Goal: Task Accomplishment & Management: Manage account settings

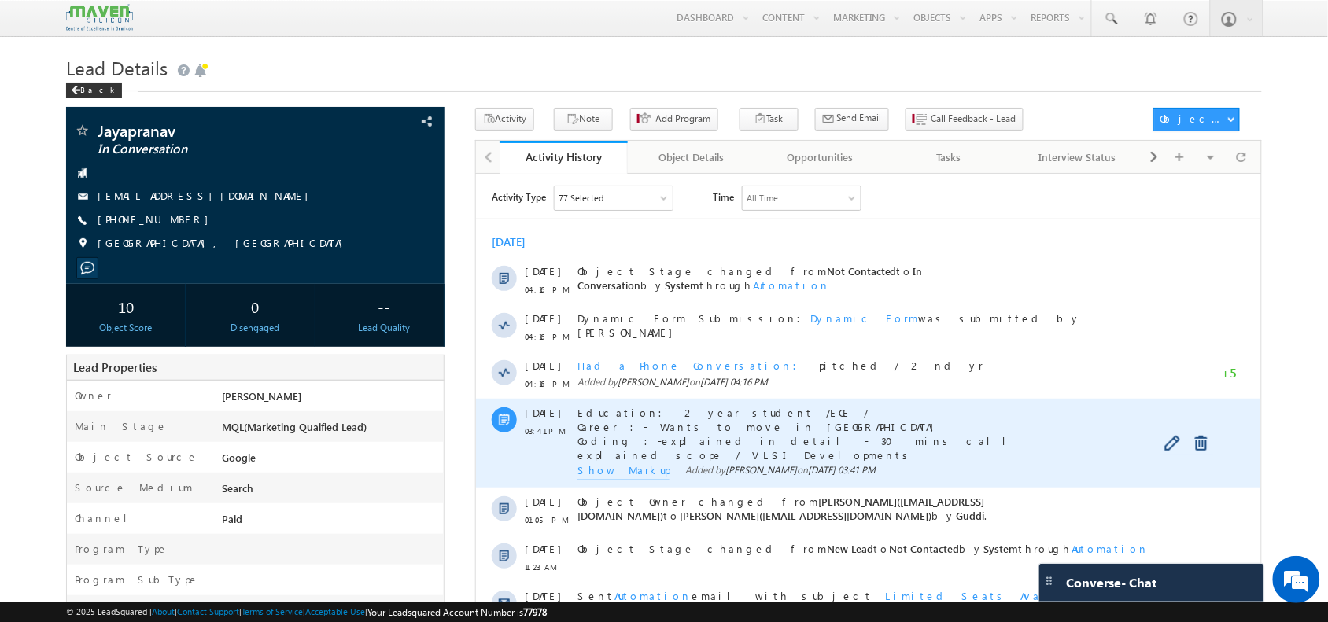
click at [619, 473] on span "Show Markup" at bounding box center [623, 470] width 92 height 17
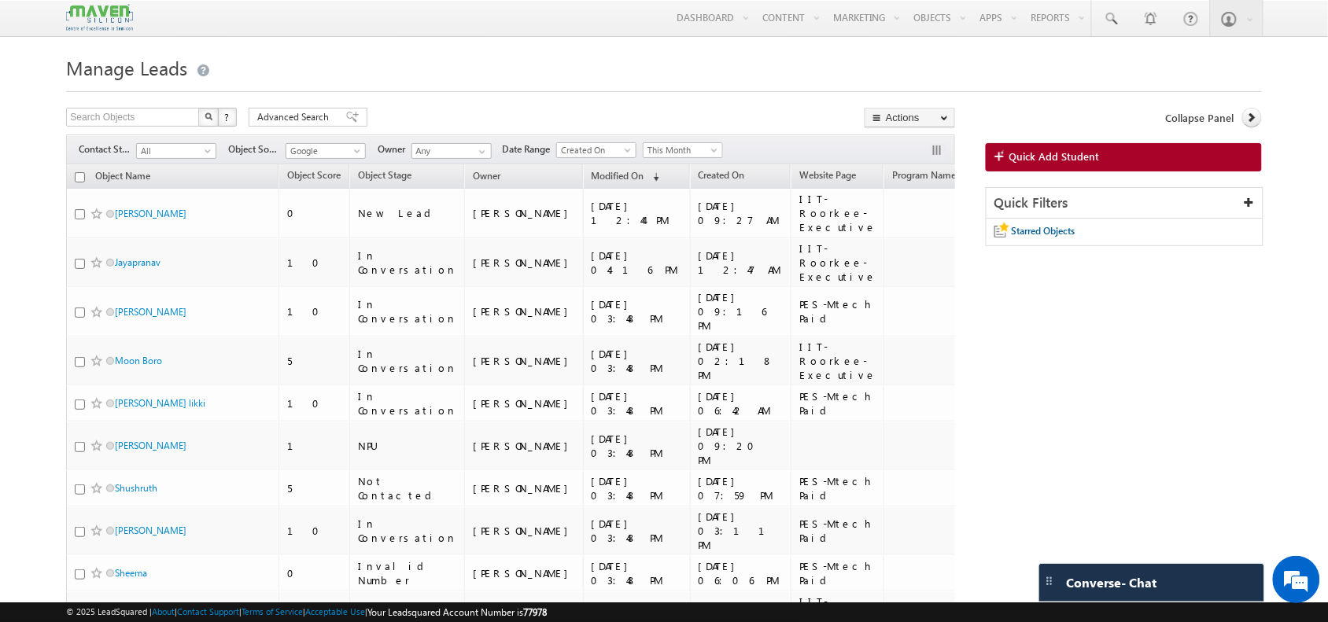
click at [618, 140] on div "Filters Contact Stage All All Object Source Google Google Owner Any Any Date Ra…" at bounding box center [510, 149] width 888 height 30
drag, startPoint x: 636, startPoint y: 146, endPoint x: 607, endPoint y: 193, distance: 55.7
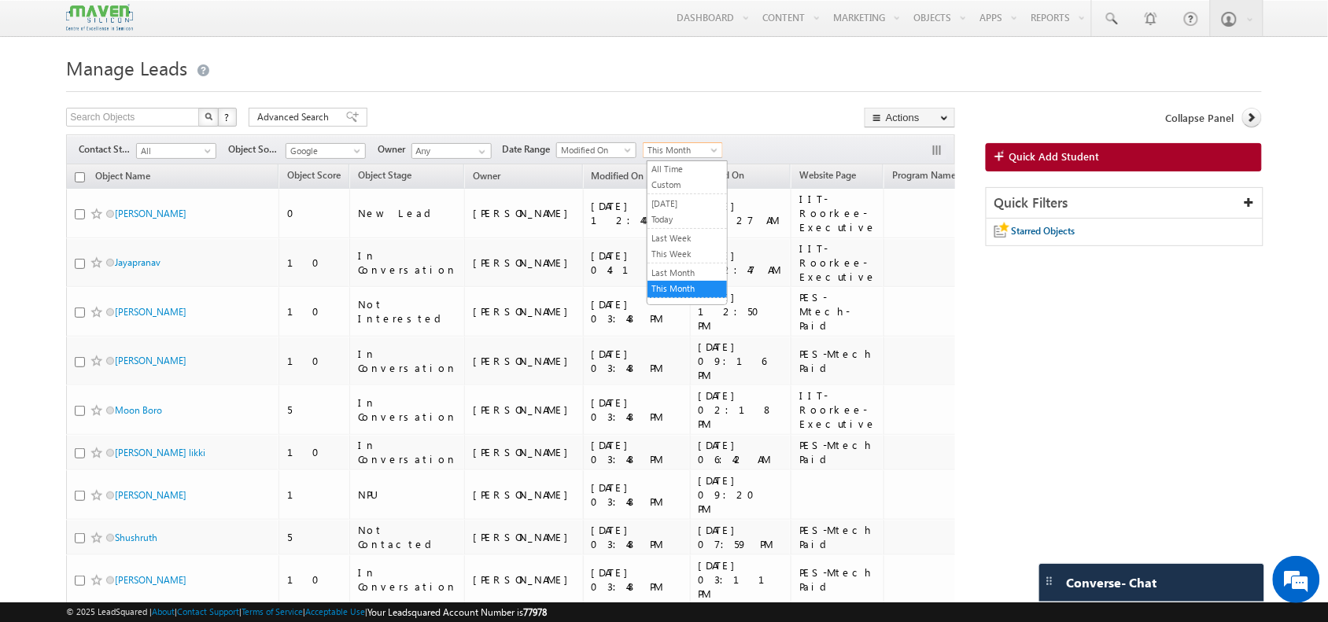
click at [688, 148] on span "This Month" at bounding box center [680, 150] width 75 height 14
click at [702, 222] on link "Today" at bounding box center [686, 219] width 79 height 14
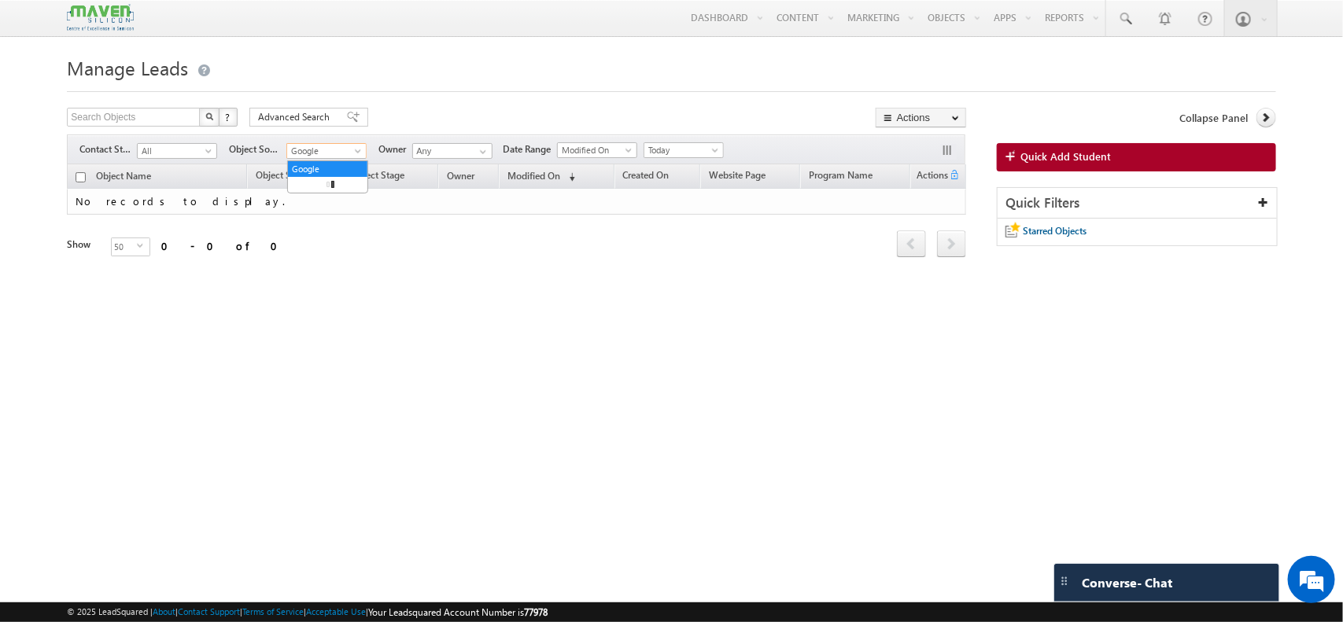
click at [334, 158] on span "Google" at bounding box center [324, 151] width 75 height 14
click at [319, 164] on link "All" at bounding box center [327, 169] width 79 height 14
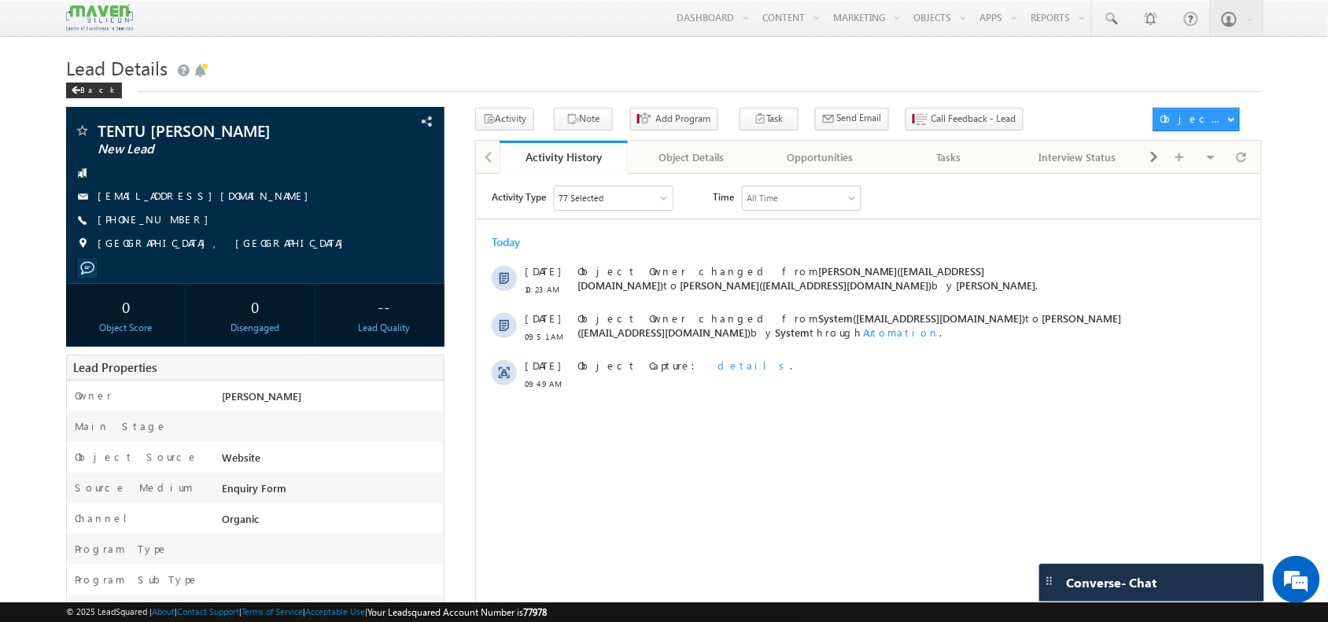
click at [1259, 153] on div "Activity History Activity History Object Details Object Details Opportunities O…" at bounding box center [868, 156] width 787 height 33
click at [1253, 154] on div at bounding box center [1240, 157] width 31 height 28
click at [1244, 152] on span at bounding box center [1240, 157] width 9 height 28
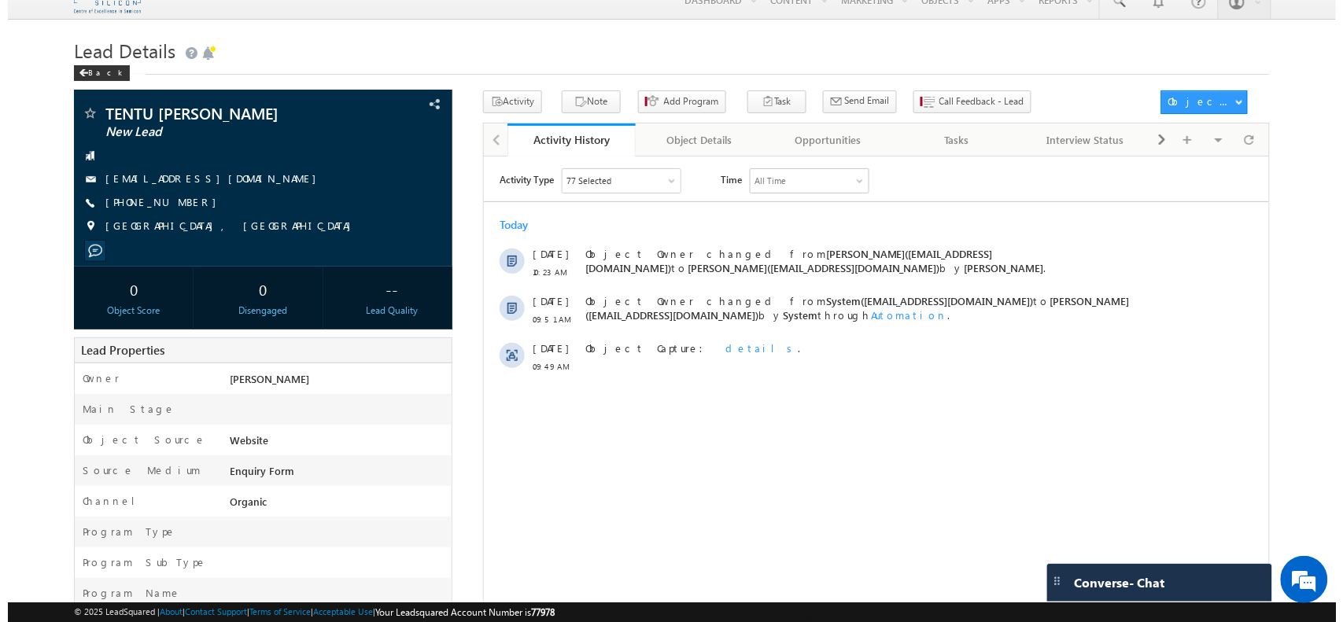
scroll to position [20, 0]
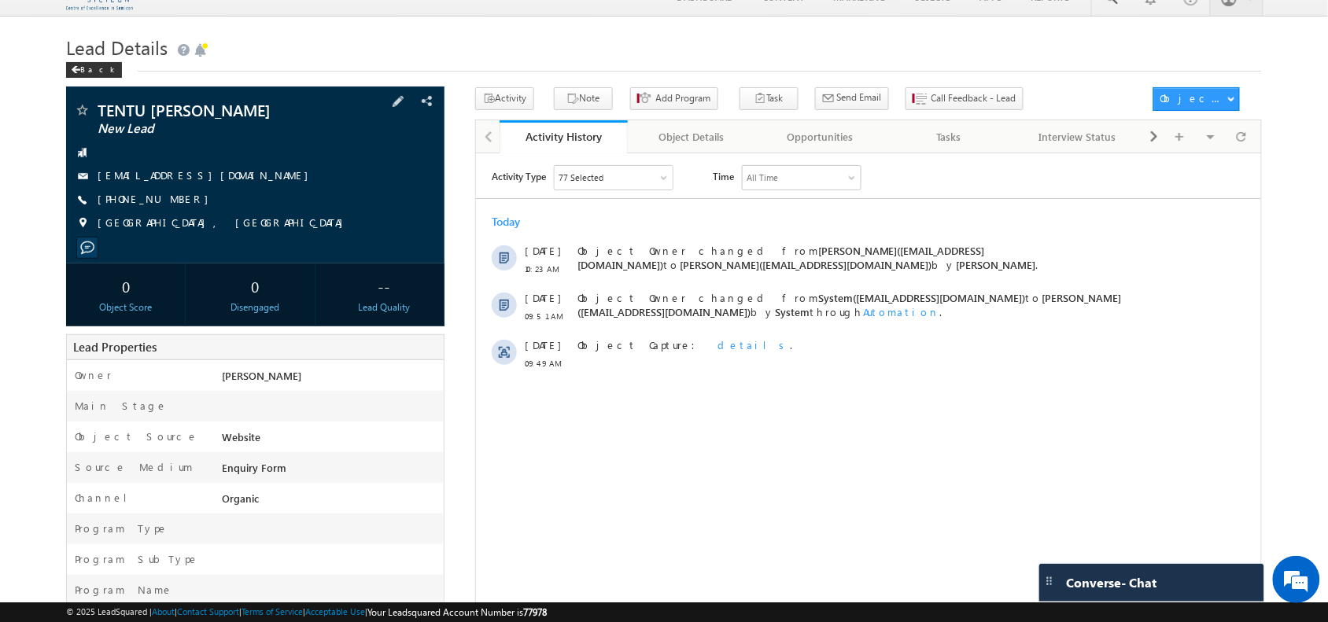
click at [156, 197] on span "[PHONE_NUMBER]" at bounding box center [157, 200] width 119 height 16
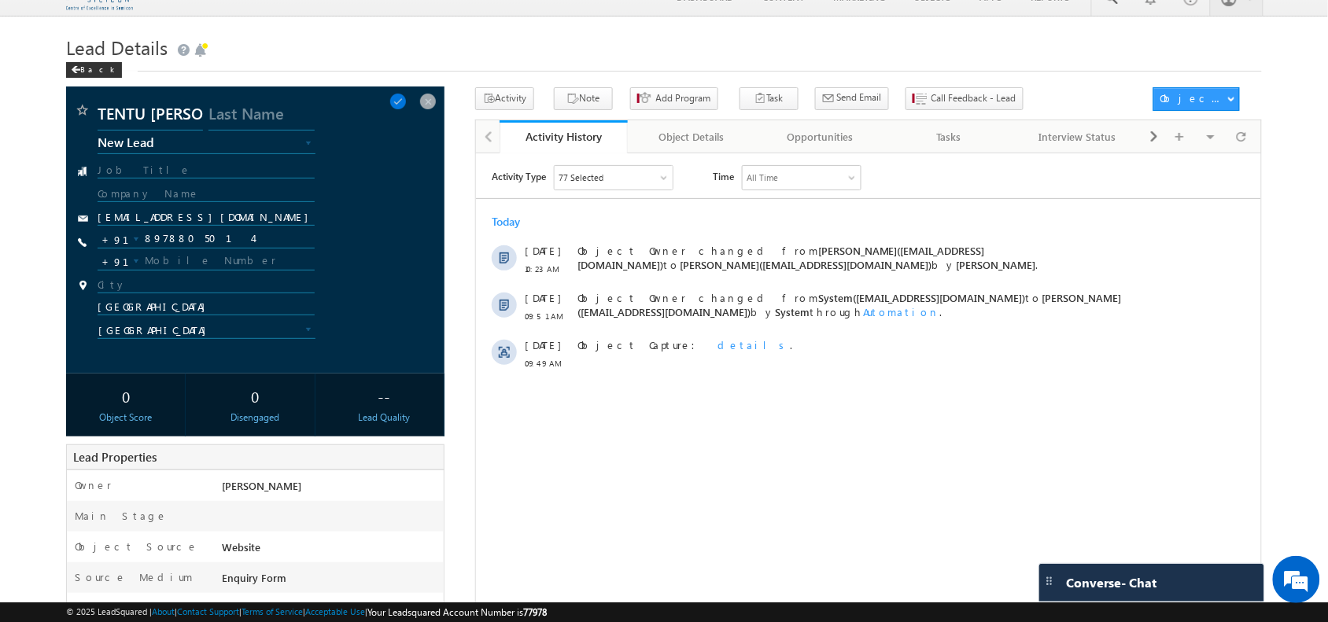
copy span "8978805014"
click at [181, 230] on input "8978805014" at bounding box center [206, 239] width 216 height 19
click at [931, 102] on span "Call Feedback - Lead" at bounding box center [973, 98] width 85 height 14
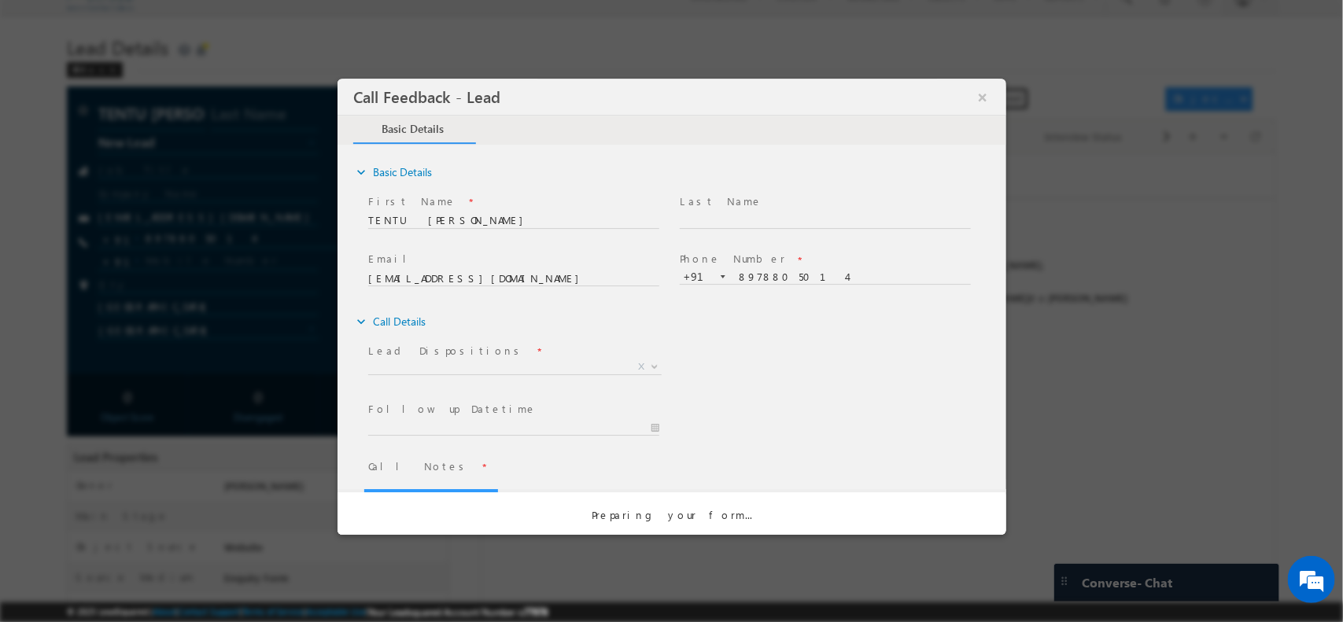
scroll to position [0, 0]
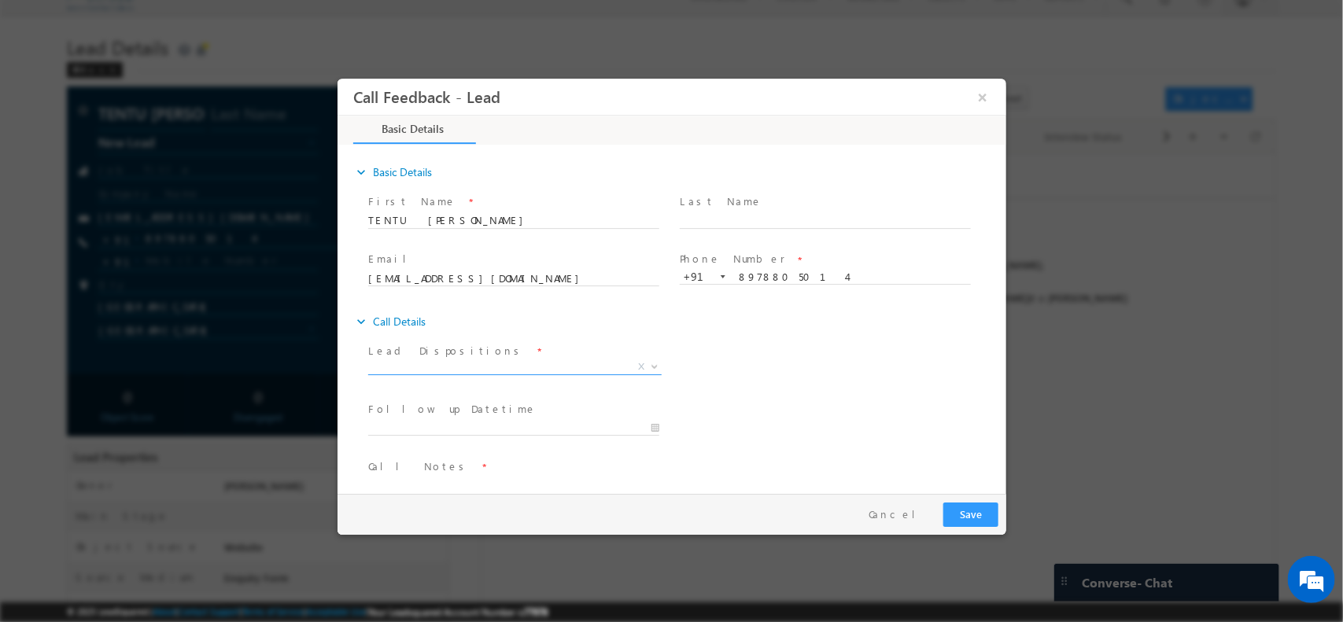
click at [487, 371] on span "X" at bounding box center [513, 367] width 293 height 16
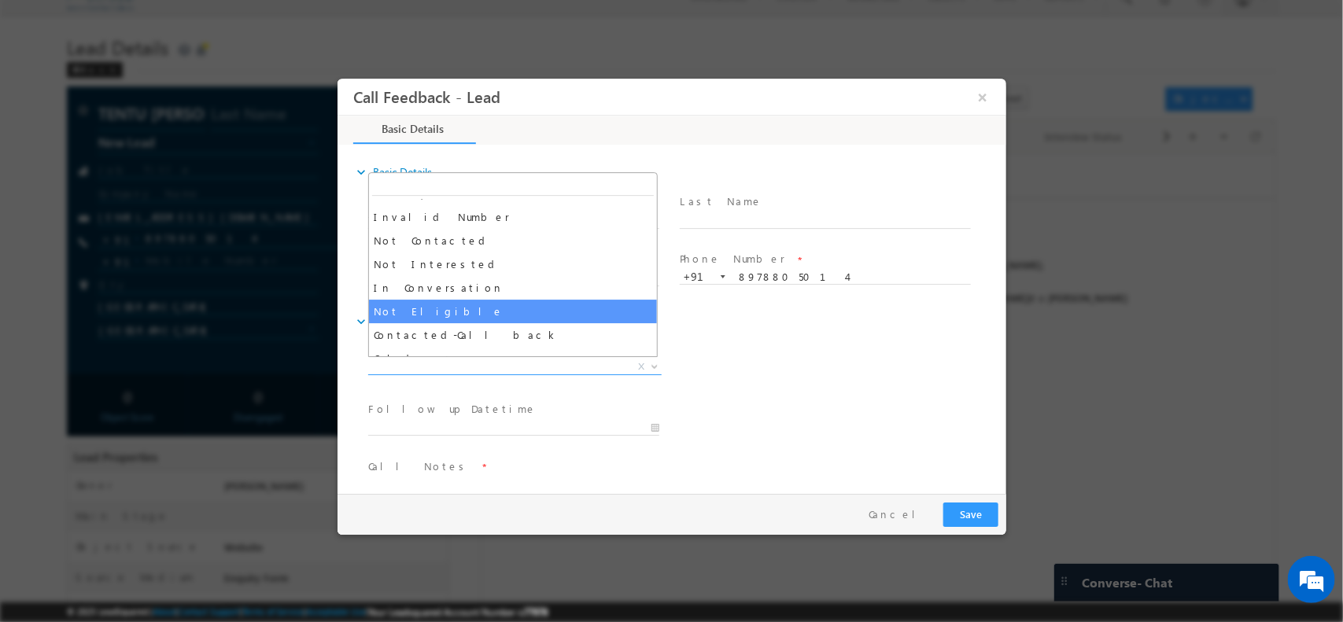
scroll to position [149, 0]
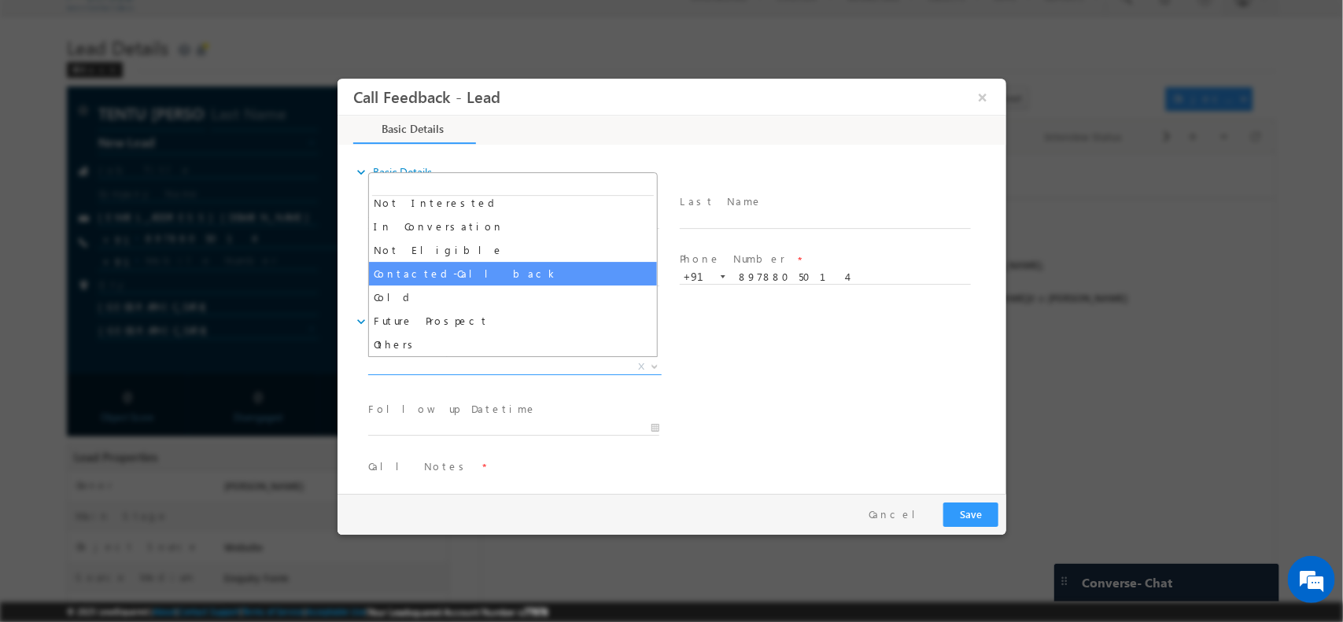
select select "Contacted-Call back"
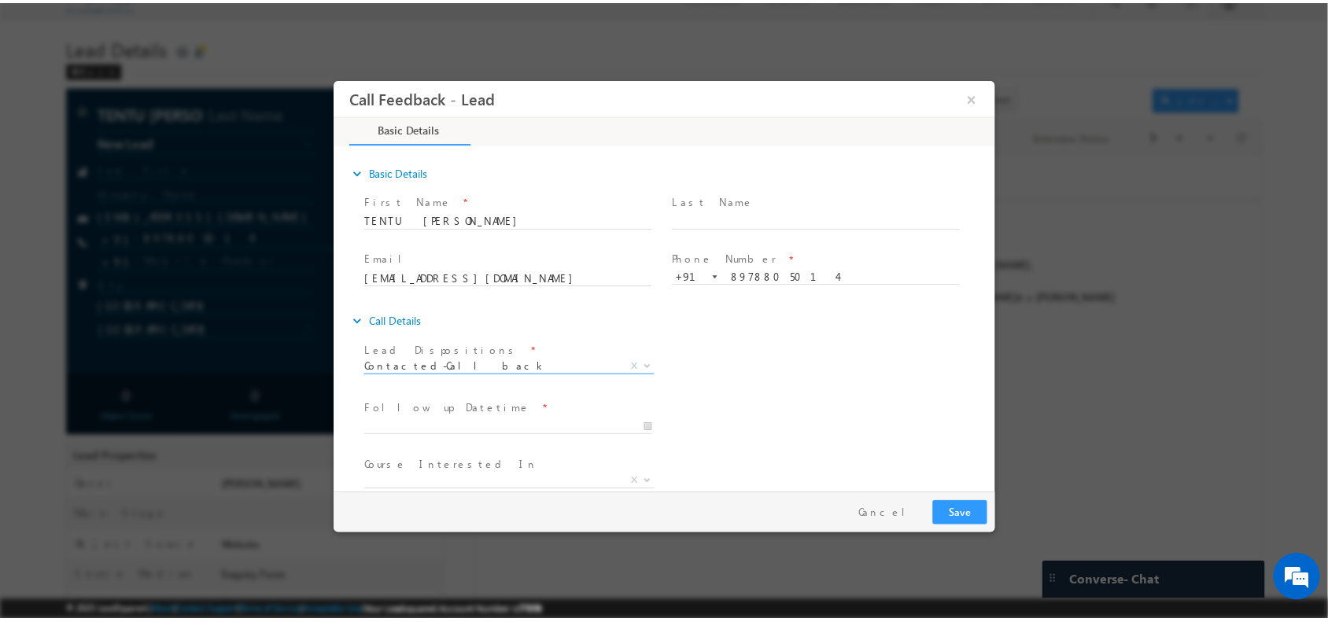
scroll to position [84, 0]
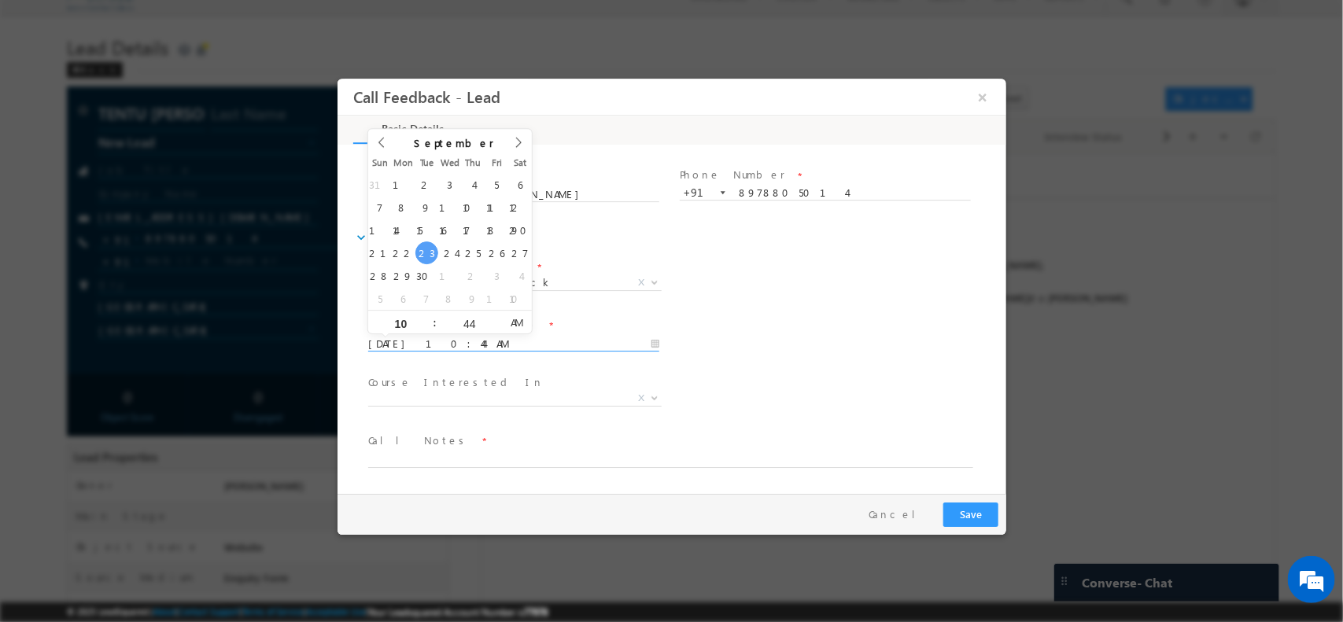
click at [477, 336] on input "23/09/2025 10:44 AM" at bounding box center [512, 344] width 291 height 16
type input "23/09/2025 10:45 AM"
type input "45"
click at [498, 319] on span at bounding box center [495, 316] width 11 height 12
click at [518, 325] on span "PM" at bounding box center [515, 322] width 29 height 24
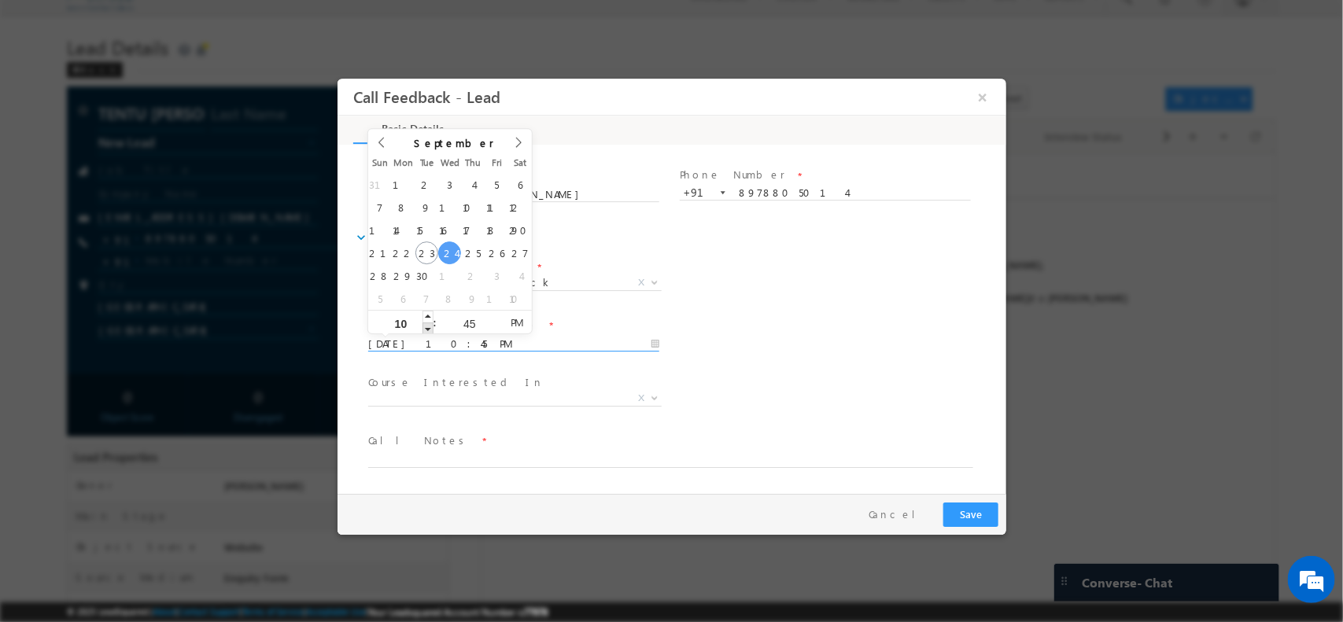
type input "24/09/2025 9:45 PM"
type input "09"
click at [429, 326] on span at bounding box center [427, 328] width 11 height 12
type input "24/09/2025 8:45 PM"
type input "08"
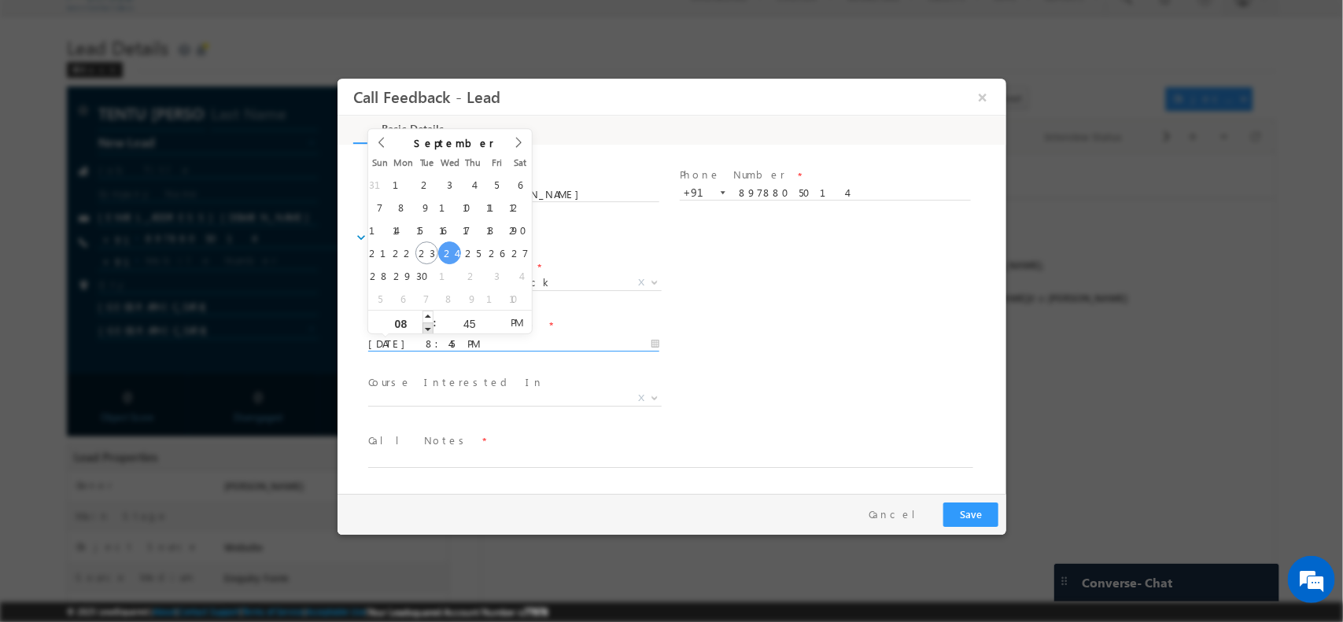
click at [429, 326] on span at bounding box center [427, 328] width 11 height 12
type input "24/09/2025 7:45 PM"
type input "07"
click at [429, 326] on span at bounding box center [427, 328] width 11 height 12
type input "24/09/2025 6:45 PM"
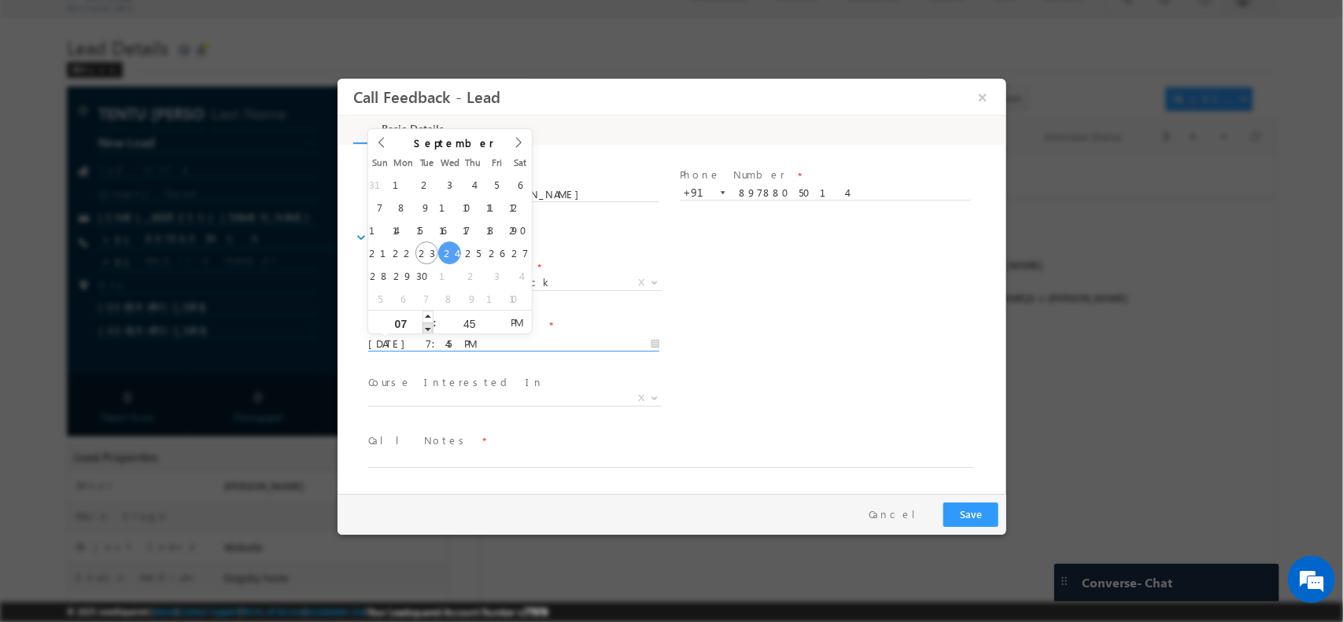
type input "06"
click at [429, 326] on span at bounding box center [427, 328] width 11 height 12
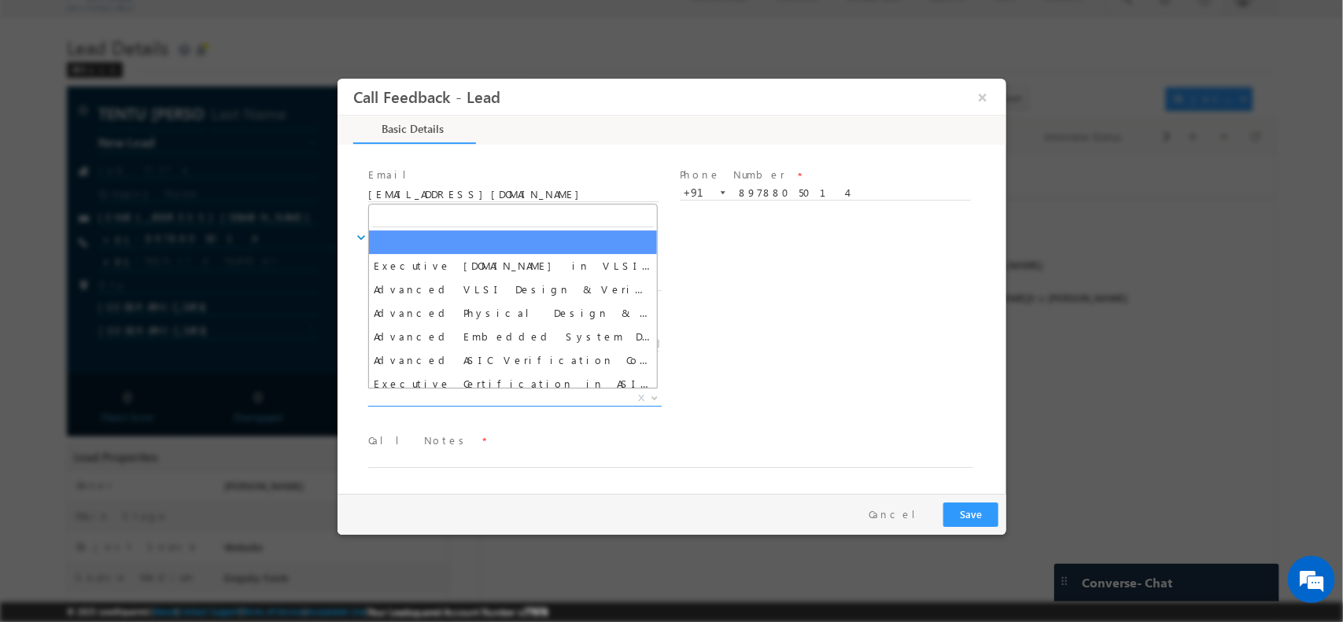
click at [521, 397] on span "X" at bounding box center [513, 398] width 293 height 16
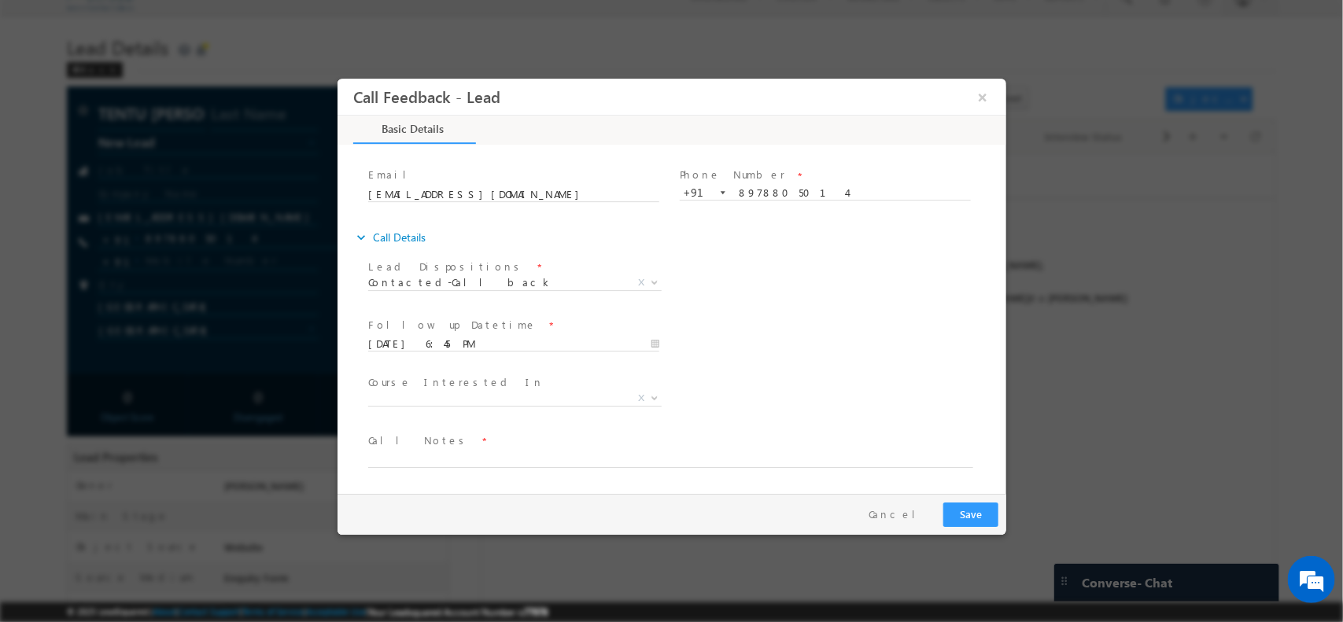
click at [579, 474] on span at bounding box center [661, 474] width 588 height 17
click at [547, 467] on span at bounding box center [661, 474] width 588 height 17
click at [529, 464] on textarea at bounding box center [669, 458] width 605 height 18
type textarea "S"
type textarea "Relative spoke / intro of IIT given / CBL / pinged brochure / said not interest…"
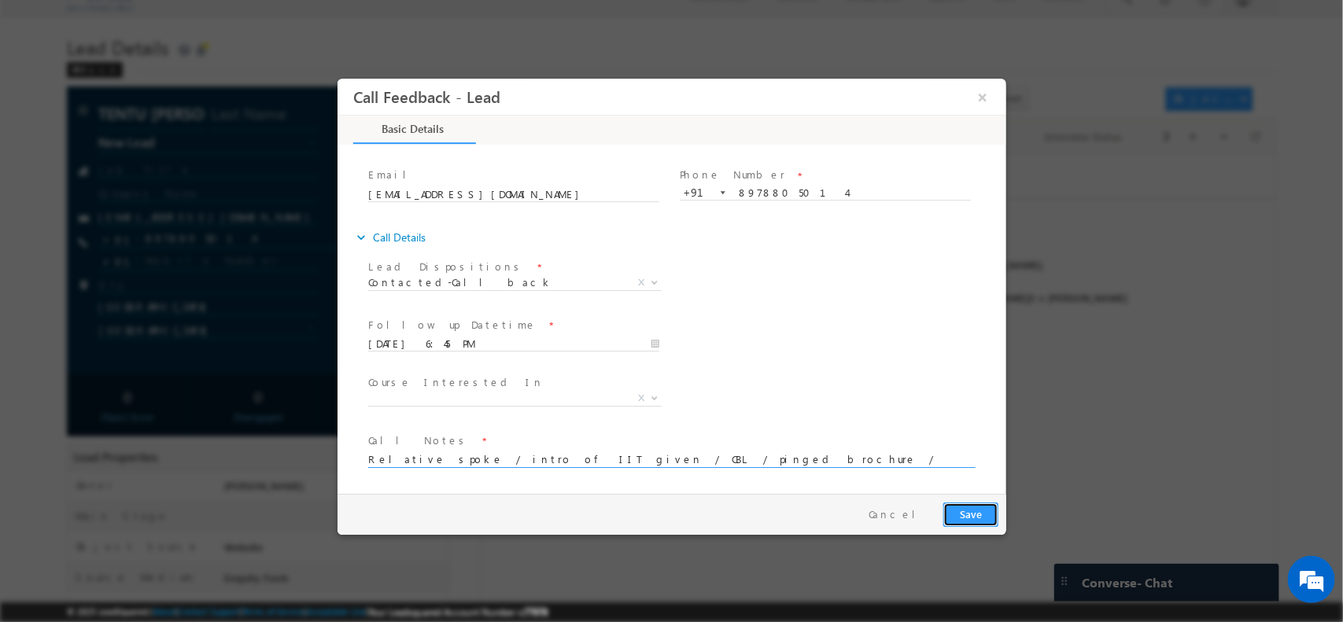
click at [952, 513] on button "Save" at bounding box center [969, 514] width 55 height 24
